Goal: Task Accomplishment & Management: Use online tool/utility

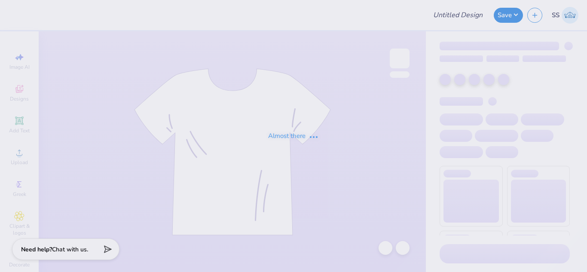
type input "RDC Merch"
type input "24"
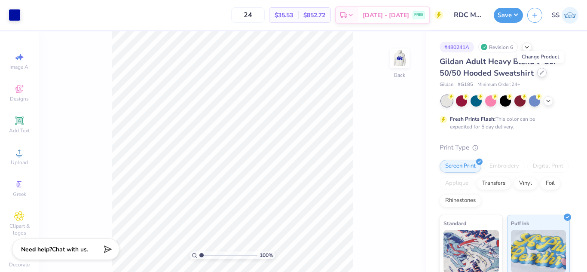
click at [542, 72] on icon at bounding box center [542, 72] width 3 height 3
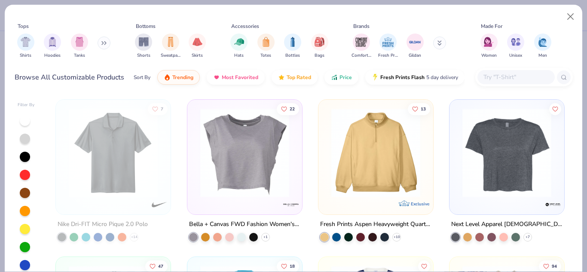
click at [520, 82] on input "text" at bounding box center [516, 77] width 66 height 10
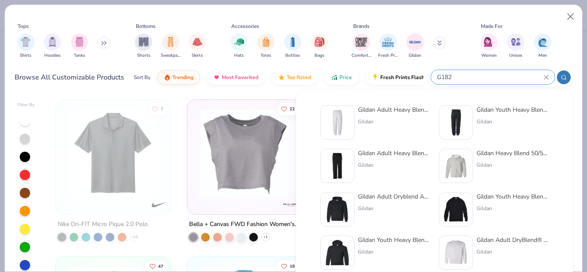
type input "G182"
click at [372, 132] on div "Gildan Adult Heavy Blend Adult 8 Oz. 50/50 Sweatpants Gildan" at bounding box center [394, 122] width 72 height 34
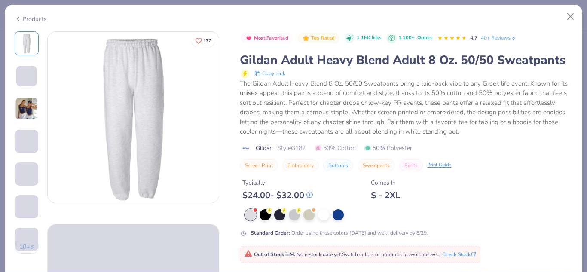
click at [476, 185] on div "Typically $ 24.00 - $ 32.00 Comes In S - 2XL" at bounding box center [406, 186] width 333 height 29
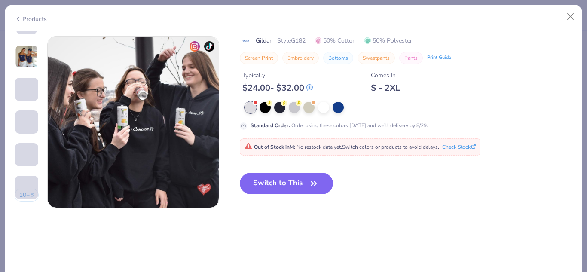
scroll to position [1191, 0]
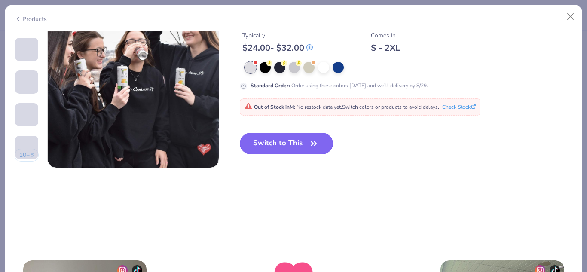
click at [316, 142] on icon "button" at bounding box center [314, 144] width 12 height 12
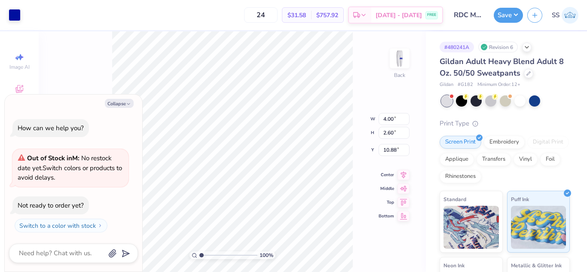
type textarea "x"
type input "2.36"
type textarea "x"
type input "3.64"
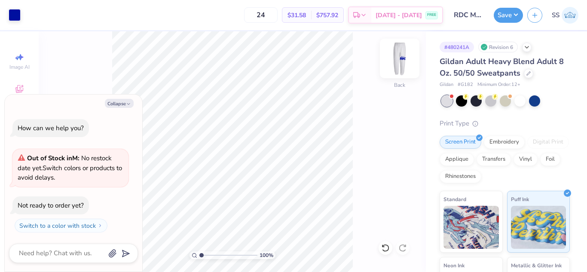
click at [408, 61] on img at bounding box center [400, 58] width 34 height 34
click at [395, 51] on img at bounding box center [400, 58] width 34 height 34
click at [513, 9] on button "Save" at bounding box center [508, 13] width 29 height 15
type textarea "x"
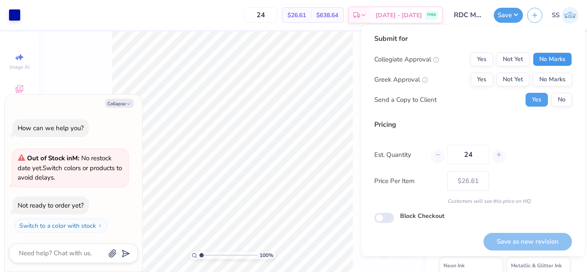
click at [553, 57] on button "No Marks" at bounding box center [552, 59] width 39 height 14
click at [557, 76] on button "No Marks" at bounding box center [552, 80] width 39 height 14
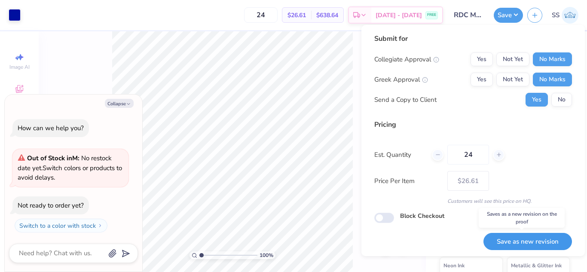
click at [505, 241] on button "Save as new revision" at bounding box center [528, 242] width 89 height 18
type input "$26.61"
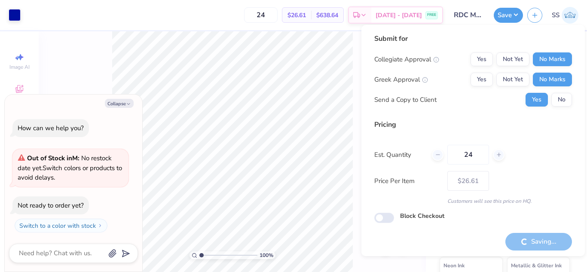
type textarea "x"
